Goal: Task Accomplishment & Management: Manage account settings

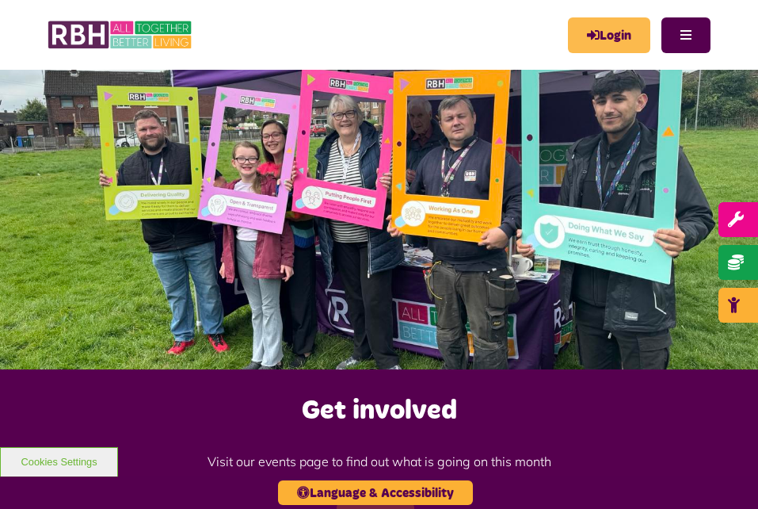
click at [617, 27] on link "Login" at bounding box center [609, 35] width 82 height 36
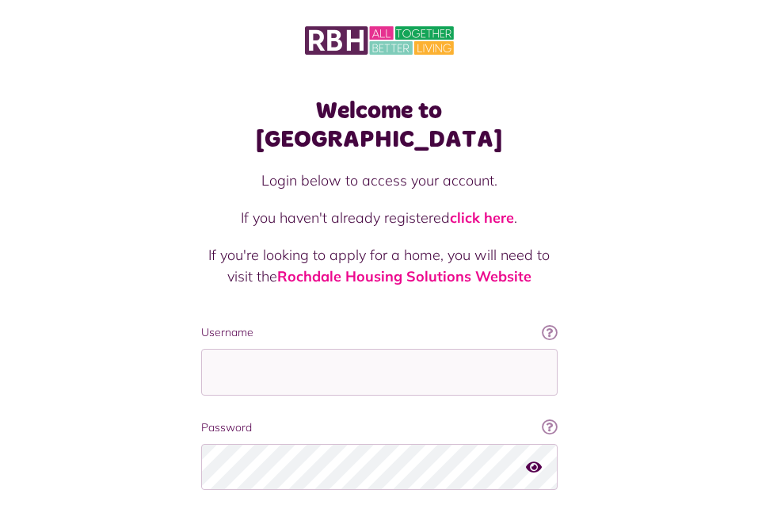
scroll to position [101, 0]
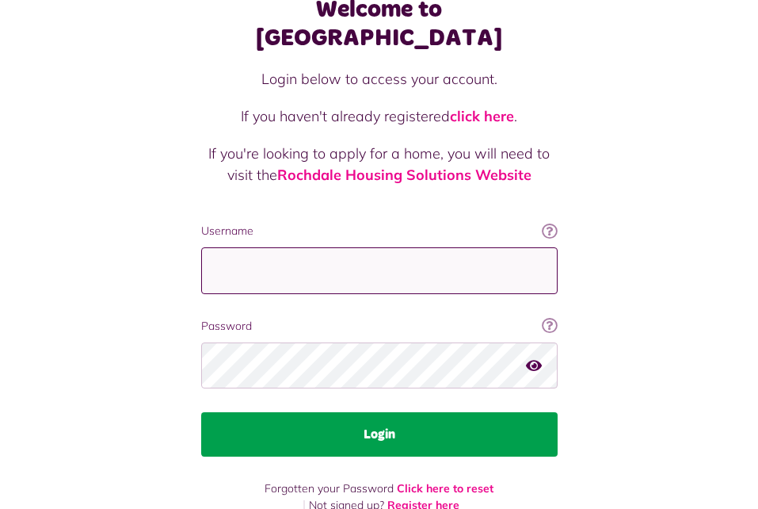
type input "**********"
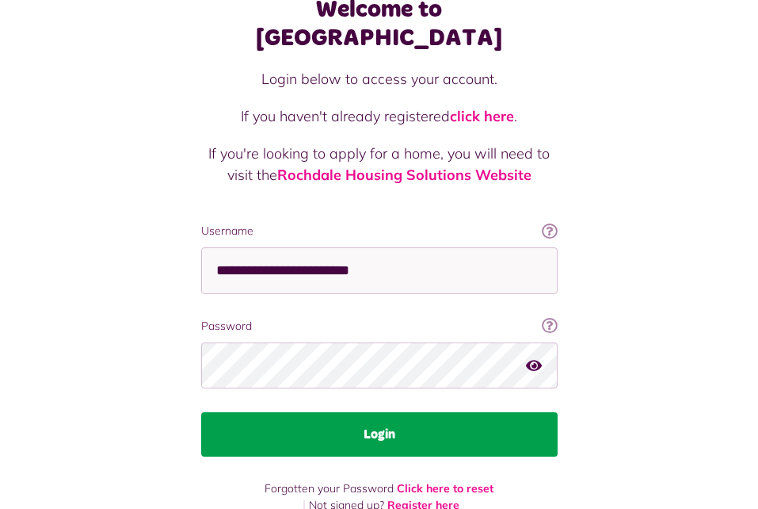
click at [380, 412] on button "Login" at bounding box center [379, 434] width 356 height 44
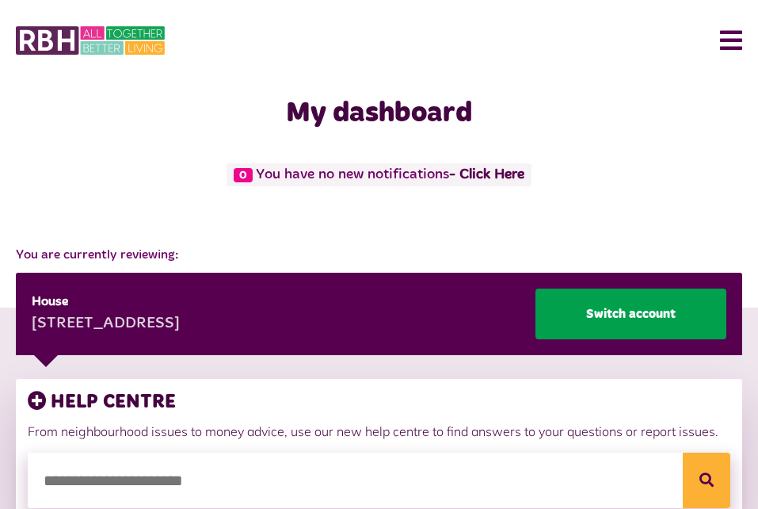
click at [589, 308] on link "Switch account" at bounding box center [631, 313] width 191 height 51
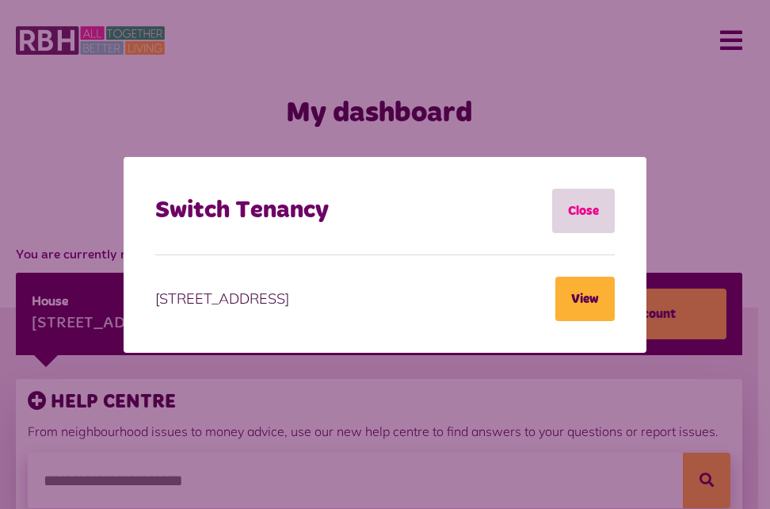
click at [577, 211] on link "Close" at bounding box center [583, 211] width 63 height 44
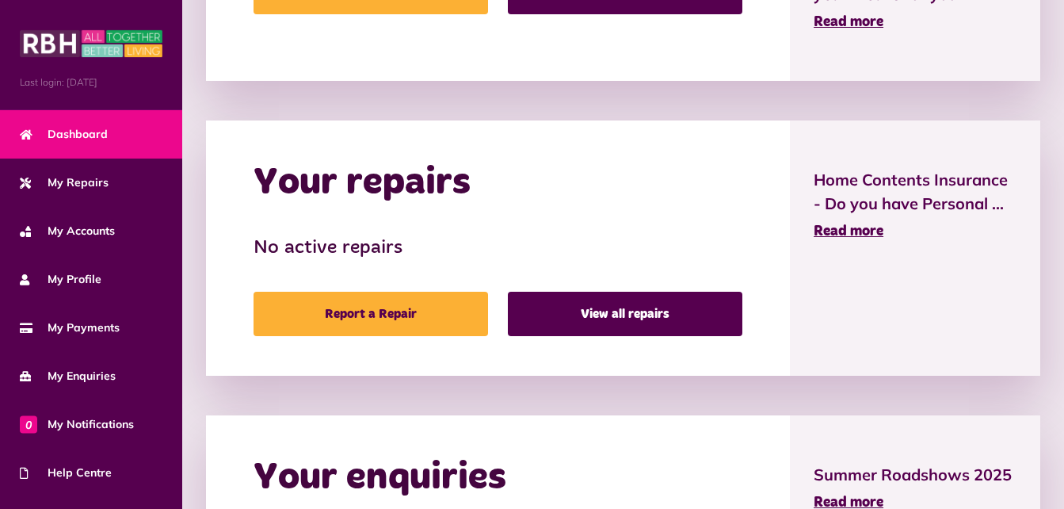
scroll to position [639, 0]
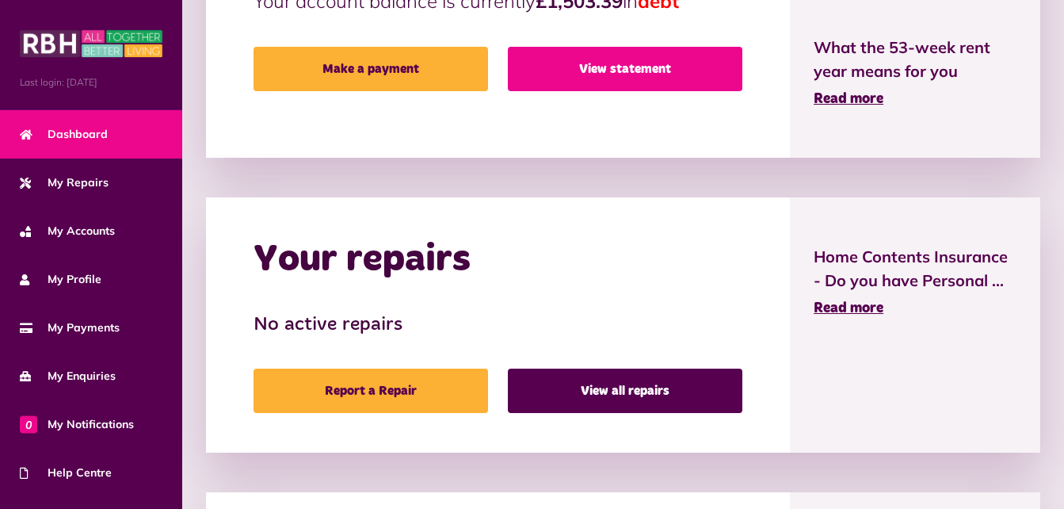
click at [621, 67] on link "View statement" at bounding box center [625, 69] width 234 height 44
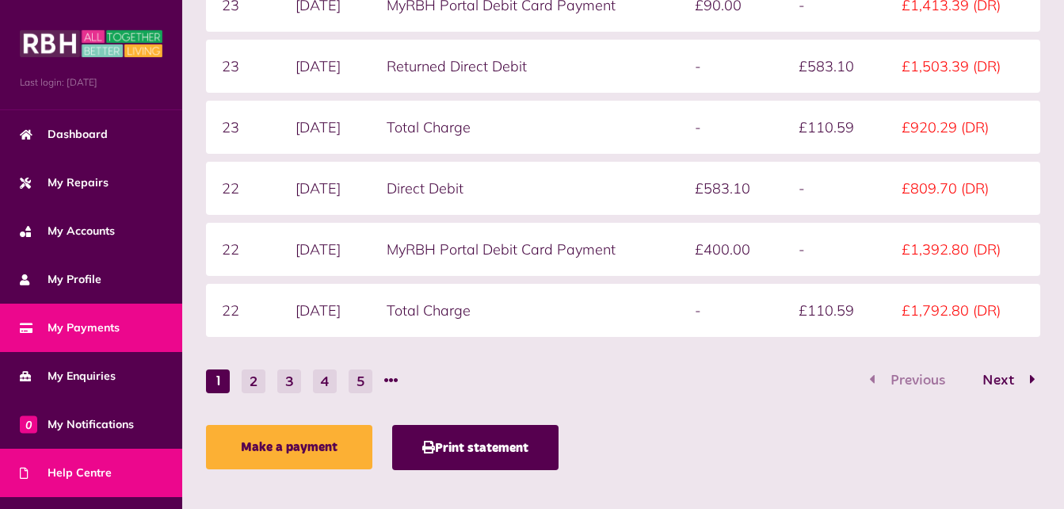
scroll to position [132, 0]
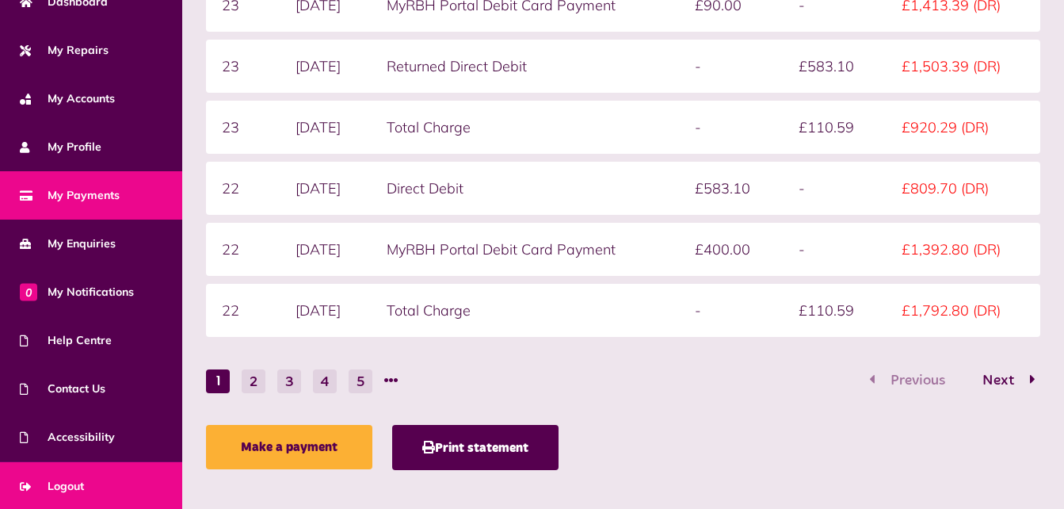
click at [59, 478] on span "Logout" at bounding box center [52, 486] width 64 height 17
